Goal: Task Accomplishment & Management: Use online tool/utility

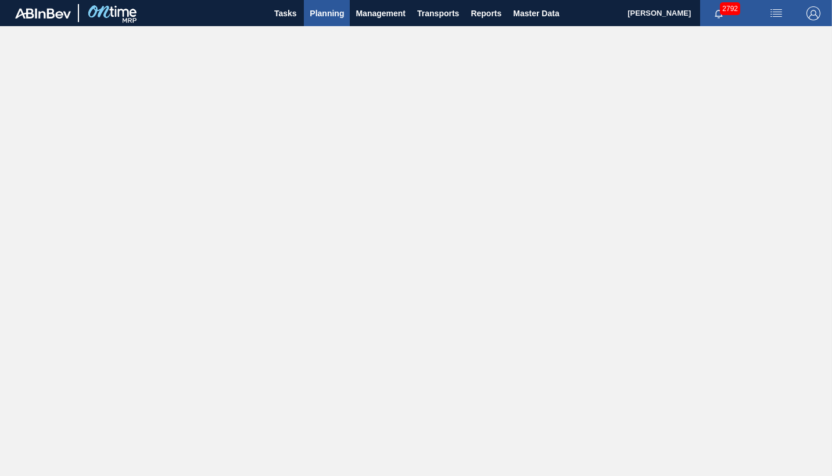
click at [325, 13] on span "Planning" at bounding box center [327, 13] width 34 height 14
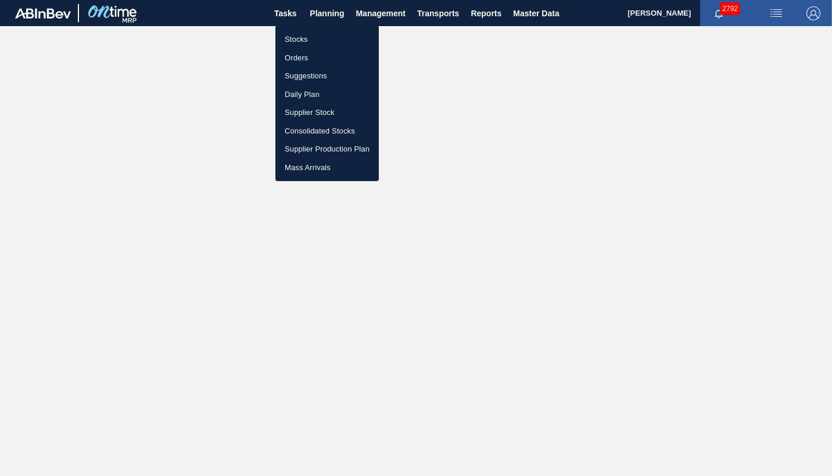
click at [302, 55] on li "Orders" at bounding box center [326, 58] width 103 height 19
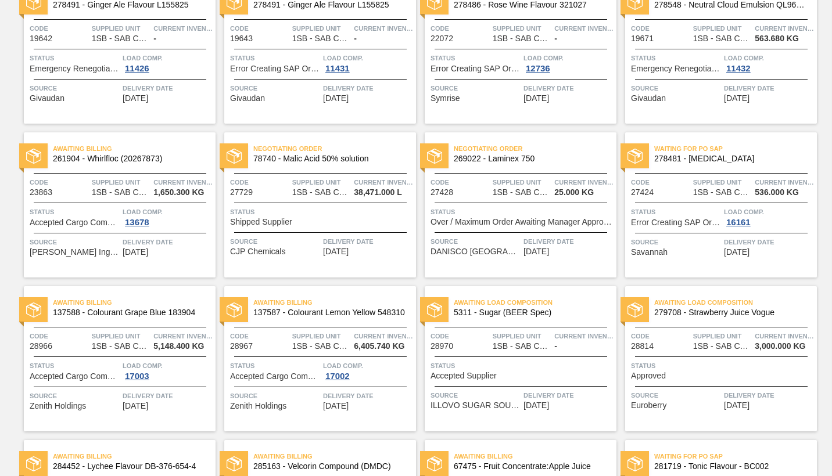
scroll to position [174, 0]
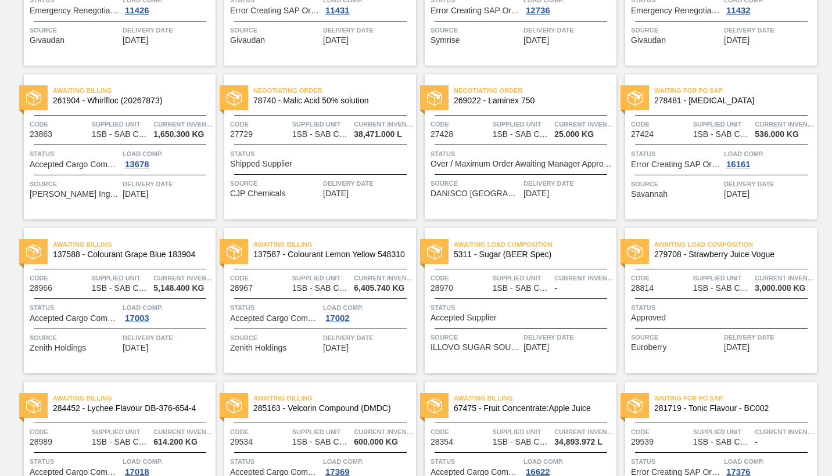
click at [536, 312] on span "Status" at bounding box center [522, 308] width 183 height 12
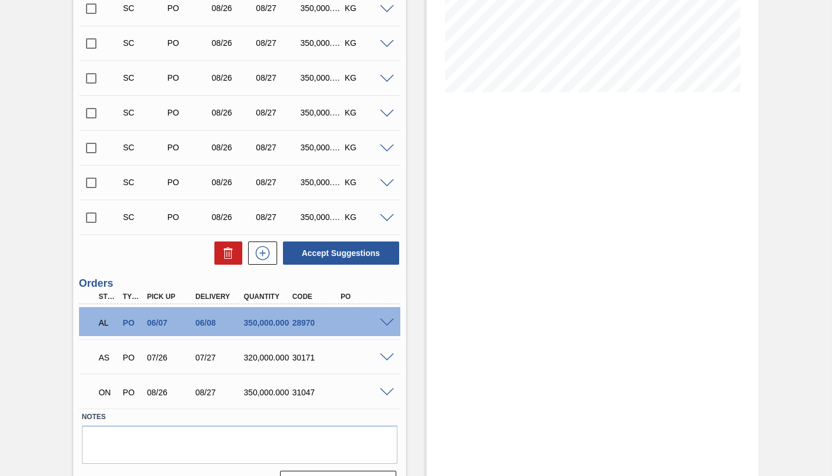
scroll to position [275, 0]
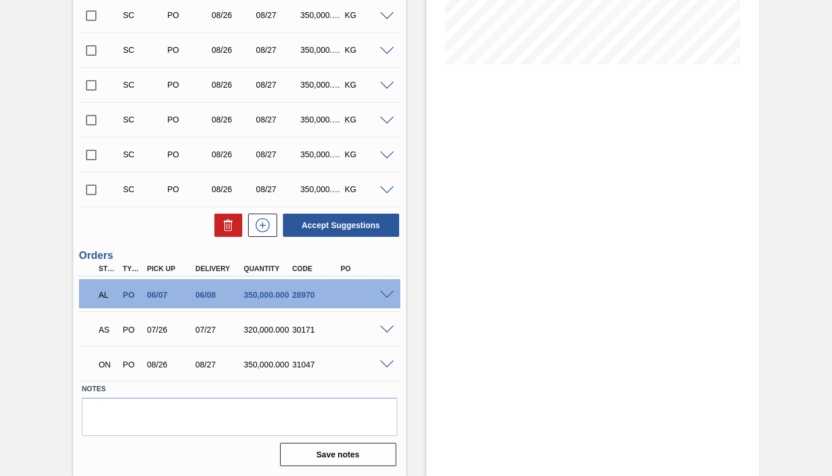
click at [384, 367] on span at bounding box center [387, 365] width 14 height 9
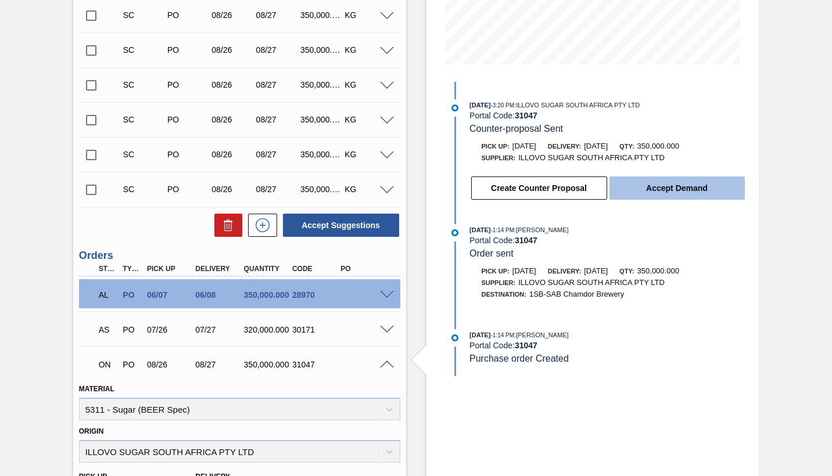
click at [684, 187] on button "Accept Demand" at bounding box center [676, 188] width 135 height 23
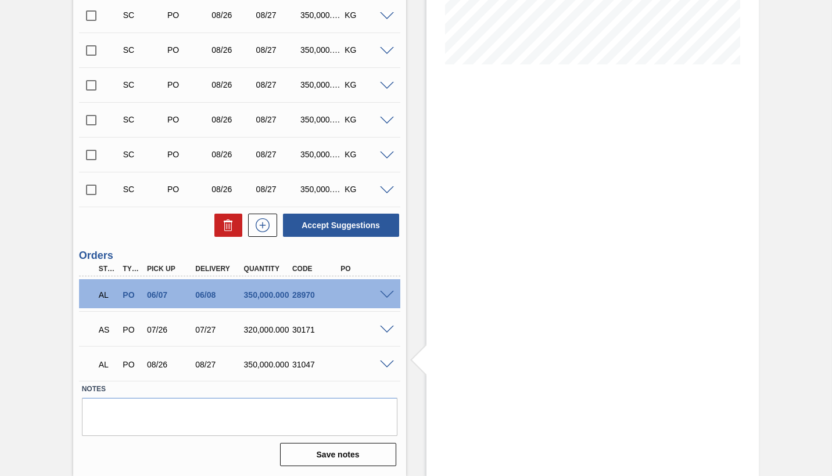
click at [385, 365] on span at bounding box center [387, 365] width 14 height 9
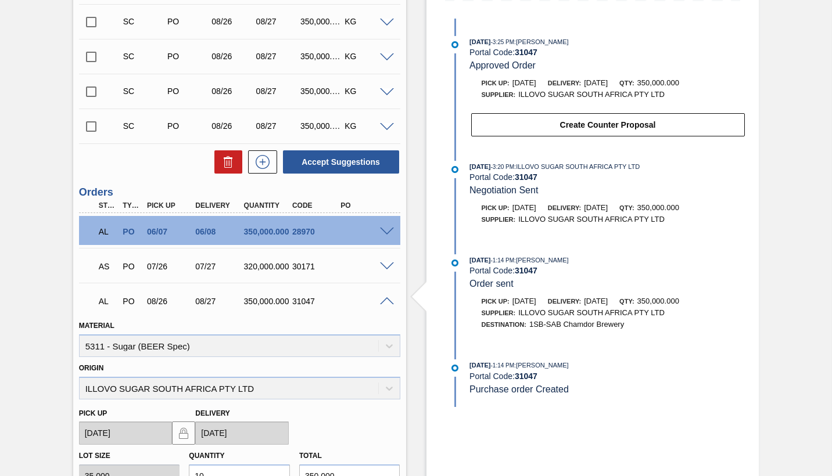
scroll to position [334, 0]
